Goal: Task Accomplishment & Management: Manage account settings

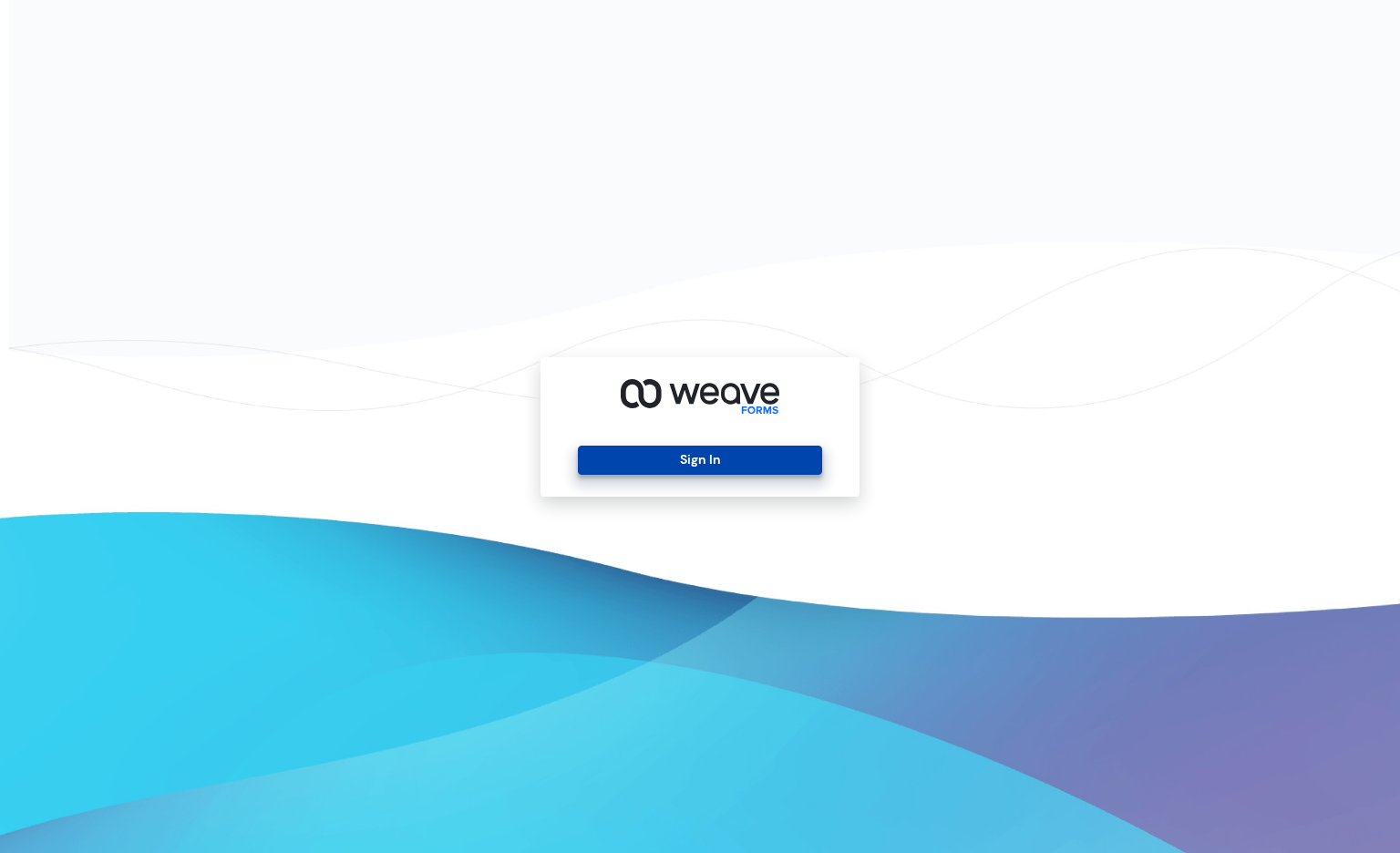
click at [751, 462] on button "Sign In" at bounding box center [700, 461] width 244 height 29
